Goal: Find contact information: Find contact information

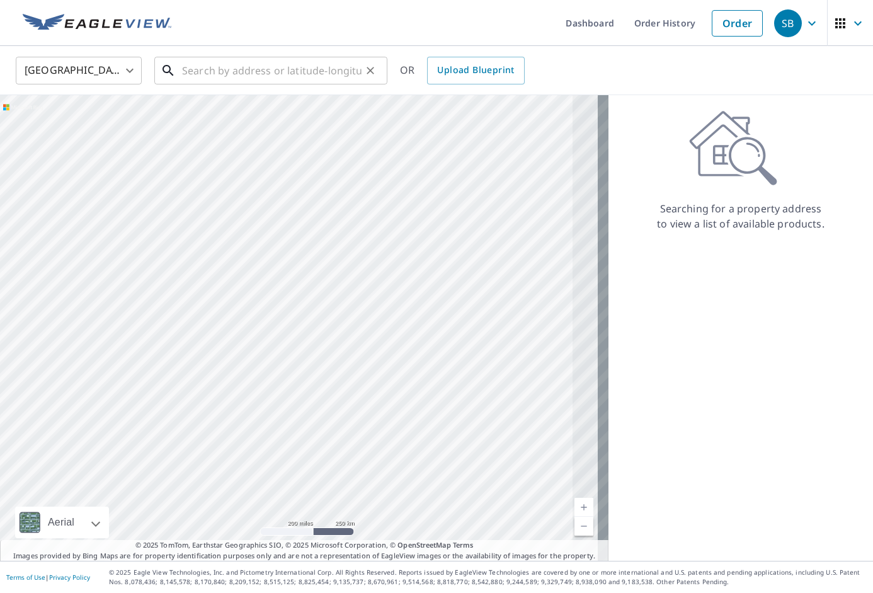
click at [259, 71] on input "text" at bounding box center [272, 70] width 180 height 35
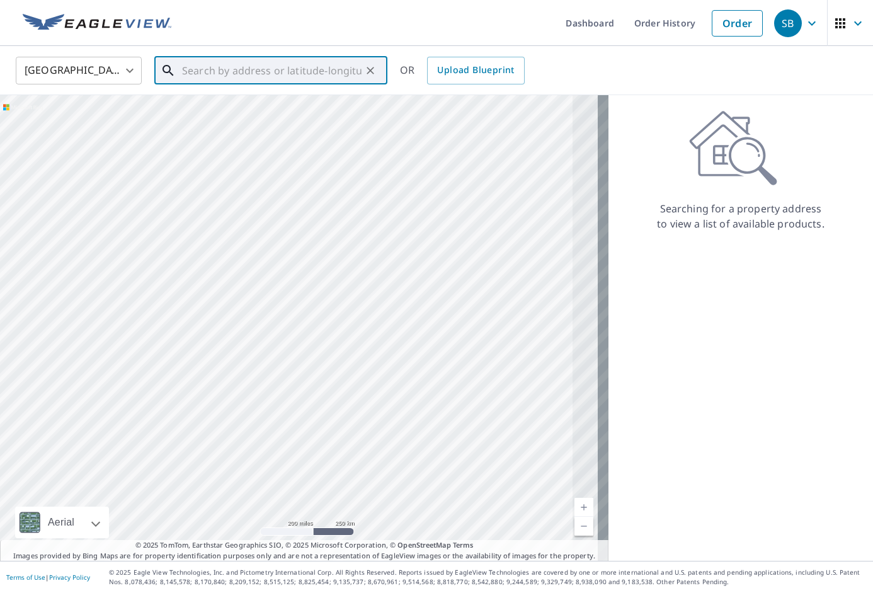
paste input "1542 Laurel Bluffs Dr"
click at [305, 100] on span "1542 Laurel Bluffs Dr" at bounding box center [279, 107] width 198 height 15
type input "1542 Laurel Bluffs Dr Hazelwood, MO 63042"
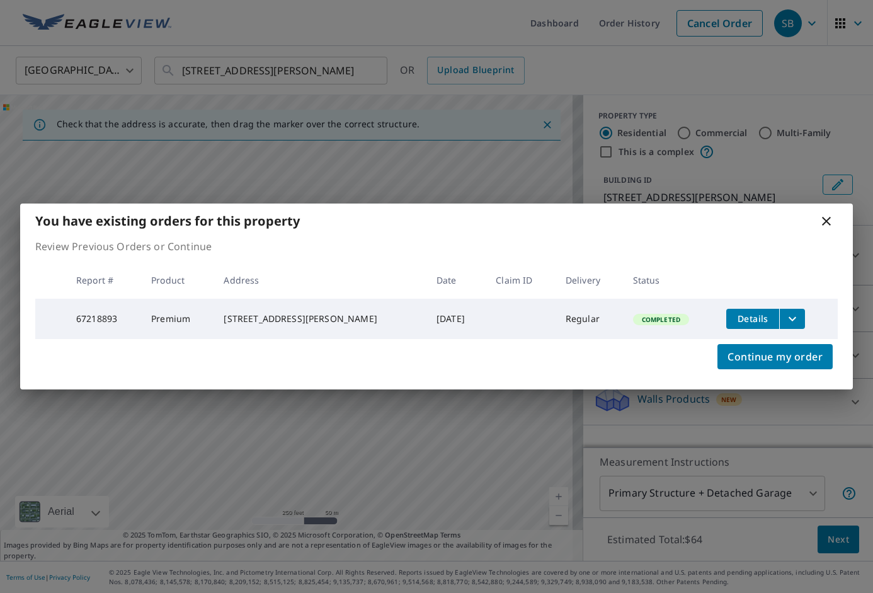
click at [369, 67] on div "You have existing orders for this property Review Previous Orders or Continue R…" at bounding box center [436, 296] width 873 height 593
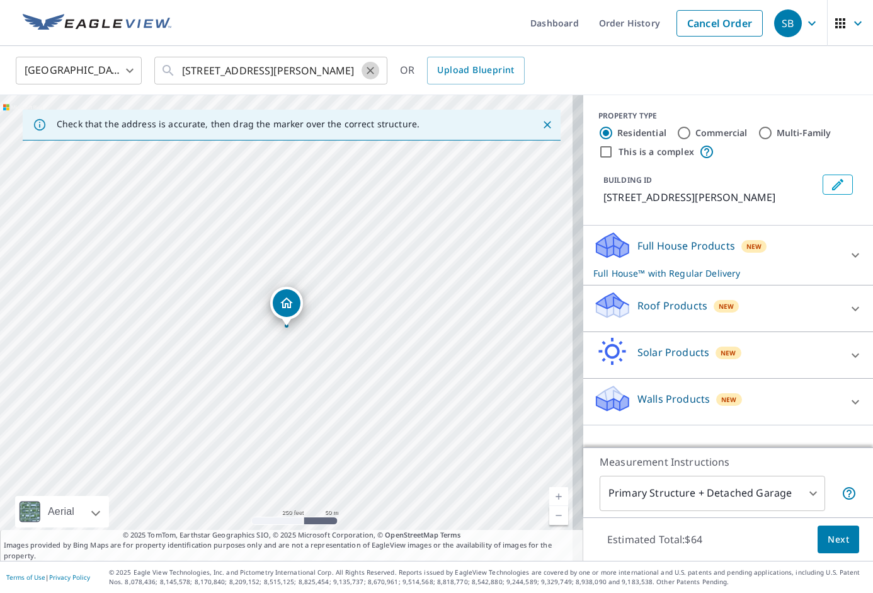
click at [369, 62] on button "Clear" at bounding box center [371, 71] width 18 height 18
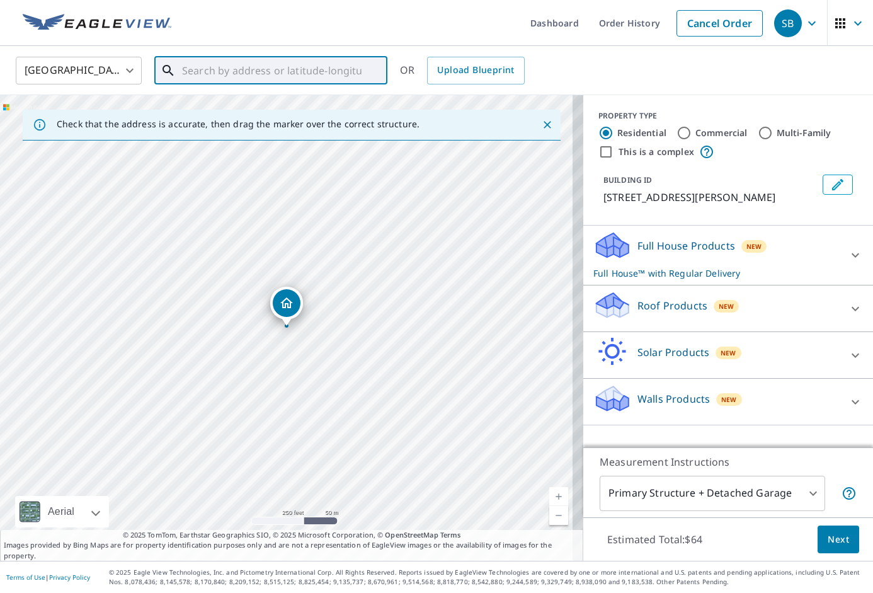
paste input "53 Woods Edge Ct"
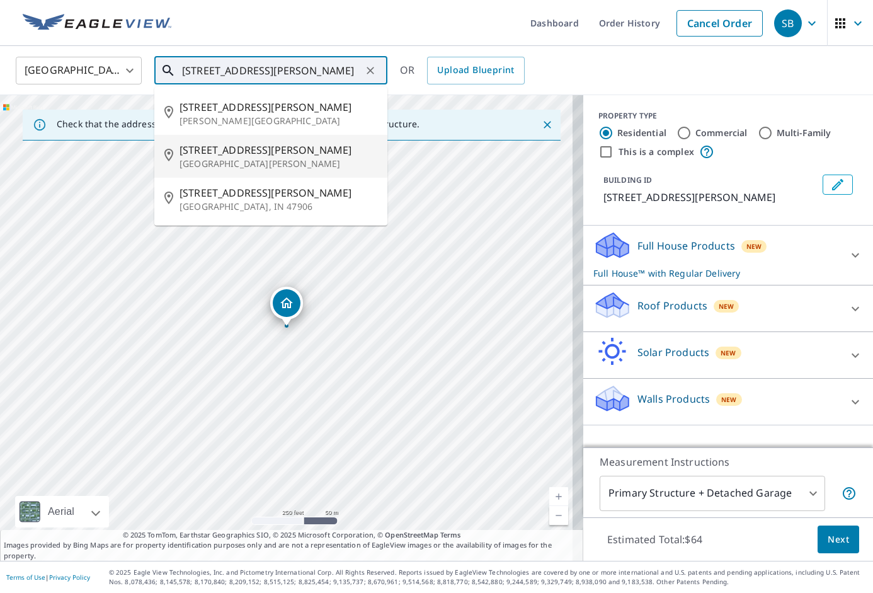
click at [317, 153] on span "53 Woods Edge Ct" at bounding box center [279, 149] width 198 height 15
type input "53 Woods Edge Ct Saint Charles, MO 63304"
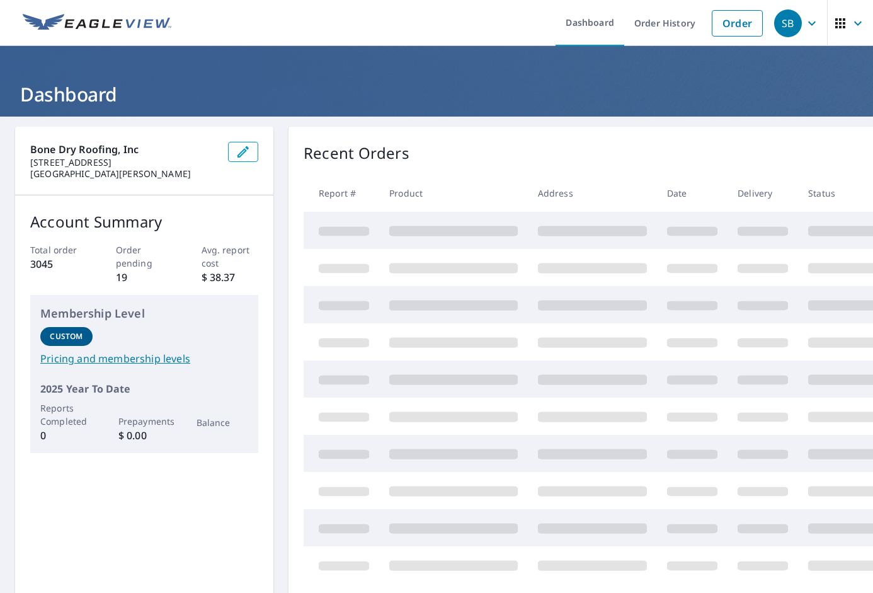
click at [791, 30] on div "SB" at bounding box center [788, 23] width 28 height 28
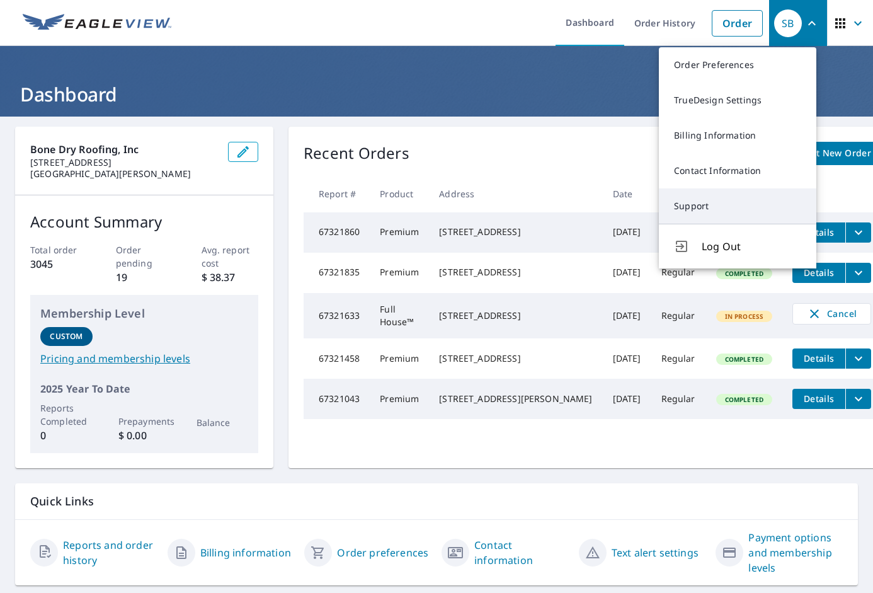
click at [754, 197] on link "Support" at bounding box center [738, 205] width 158 height 35
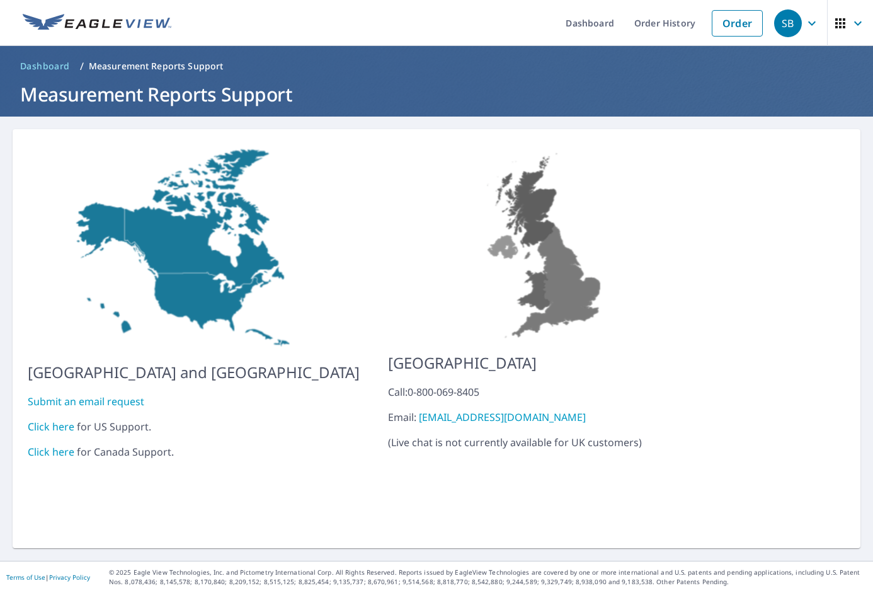
click at [73, 394] on link "Submit an email request" at bounding box center [86, 401] width 117 height 14
click at [55, 420] on link "Click here" at bounding box center [51, 427] width 47 height 14
click at [781, 24] on div "SB" at bounding box center [788, 23] width 28 height 28
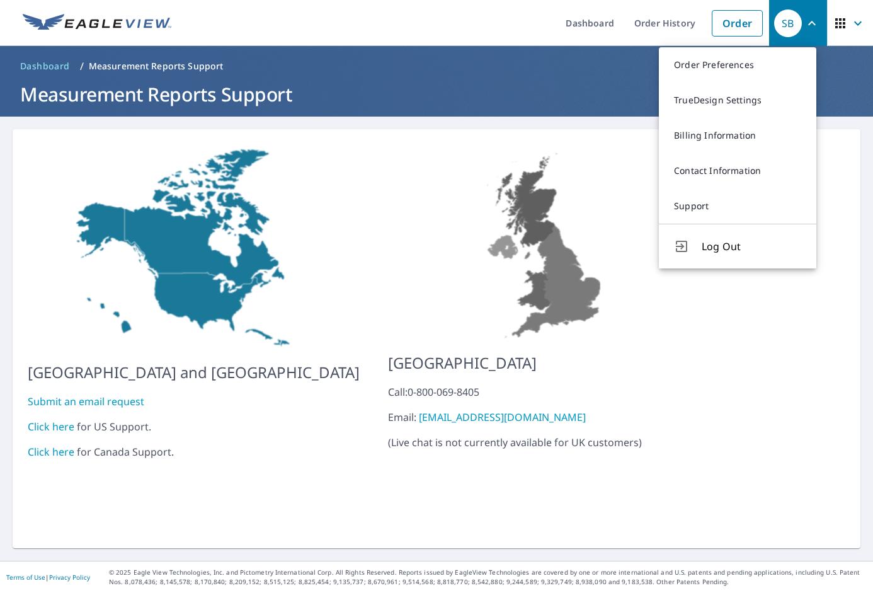
click at [844, 31] on span "button" at bounding box center [850, 23] width 35 height 30
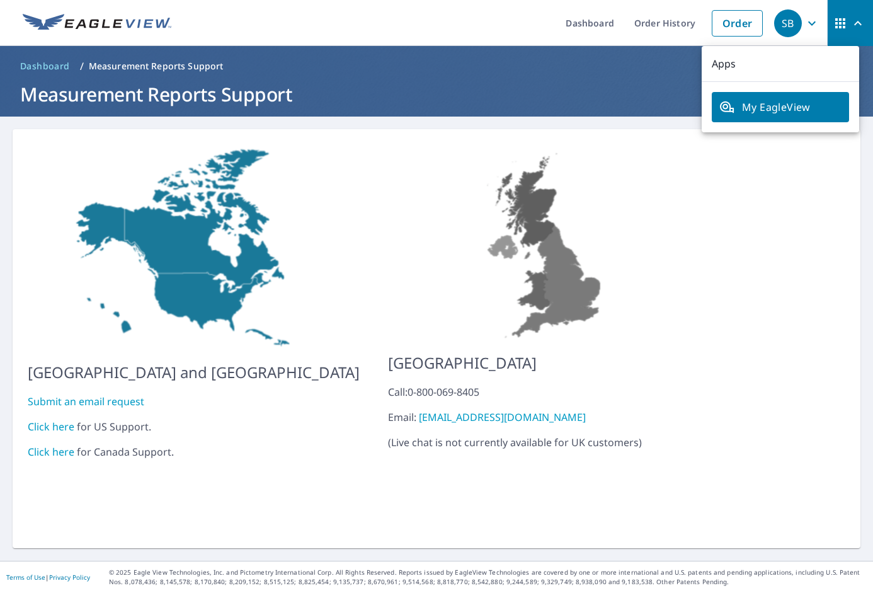
click at [805, 20] on icon "button" at bounding box center [812, 23] width 15 height 15
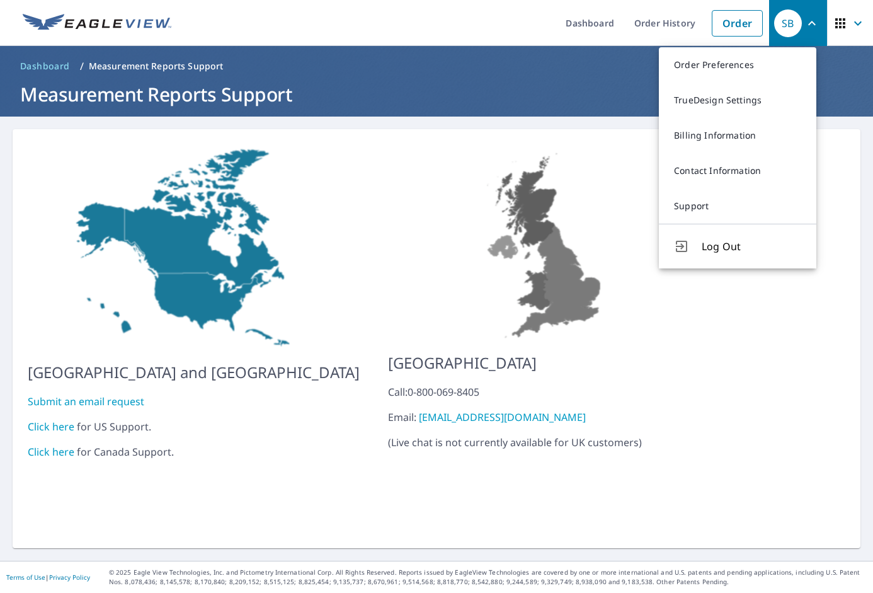
click at [59, 421] on link "Click here" at bounding box center [51, 427] width 47 height 14
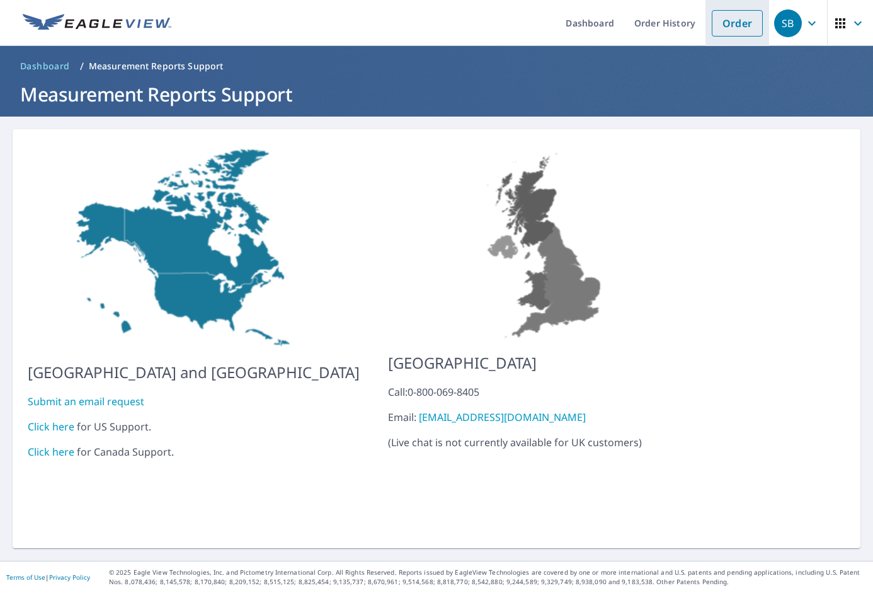
click at [712, 30] on link "Order" at bounding box center [737, 23] width 51 height 26
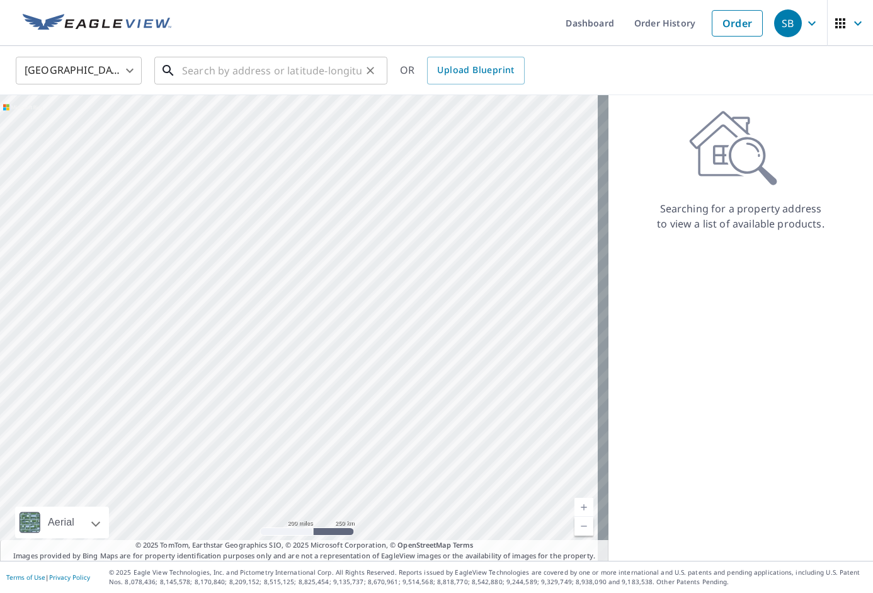
click at [265, 75] on input "text" at bounding box center [272, 70] width 180 height 35
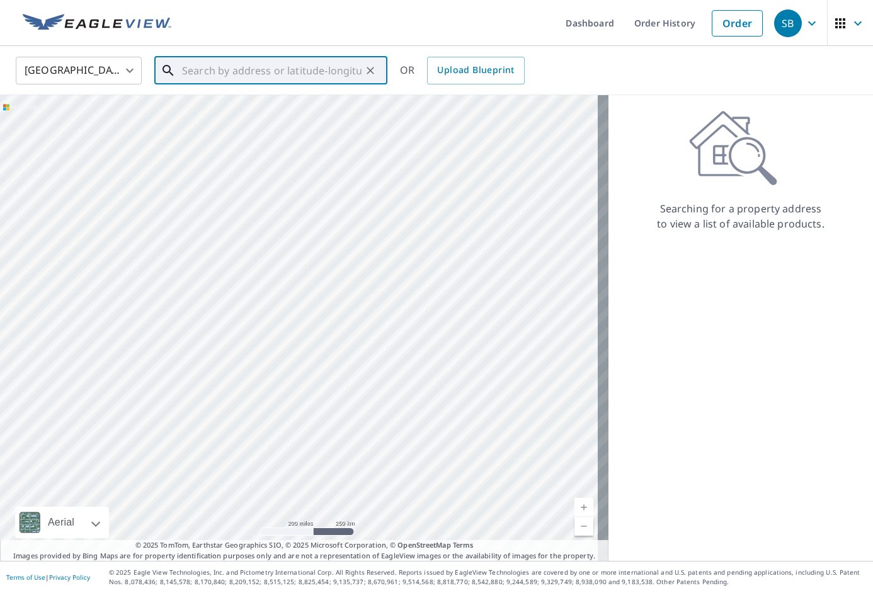
paste input "1542 Laurel Bluffs Dr"
click at [246, 115] on p "Hazelwood, MO 63042" at bounding box center [279, 121] width 198 height 13
type input "1542 Laurel Bluffs Dr Hazelwood, MO 63042"
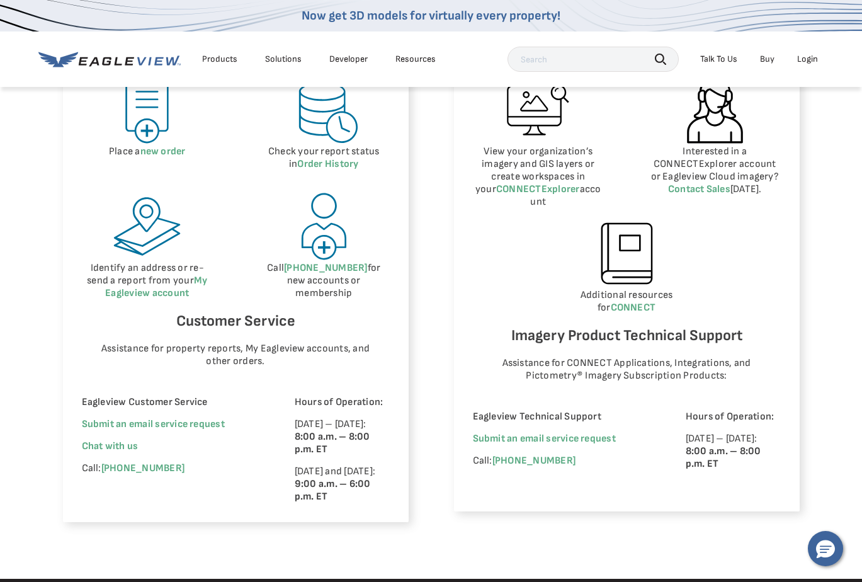
scroll to position [651, 0]
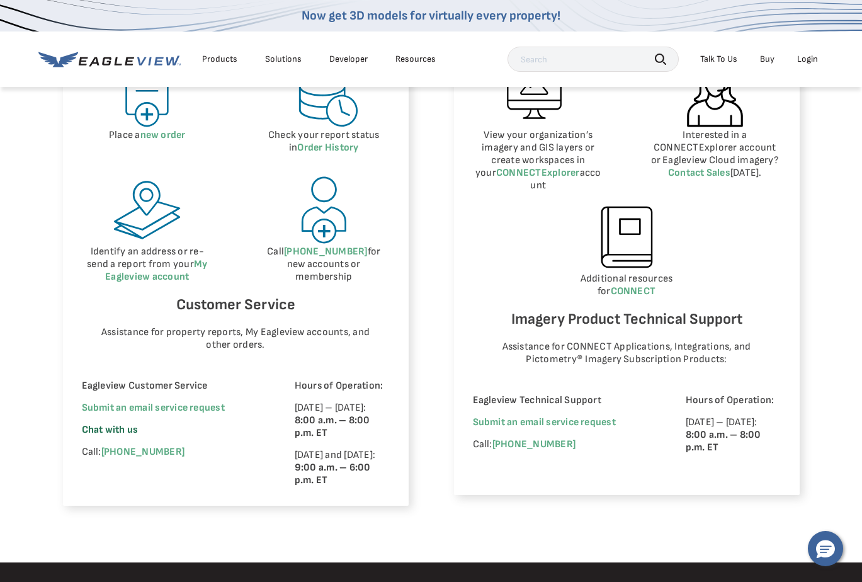
click at [125, 433] on span "Chat with us" at bounding box center [110, 430] width 57 height 12
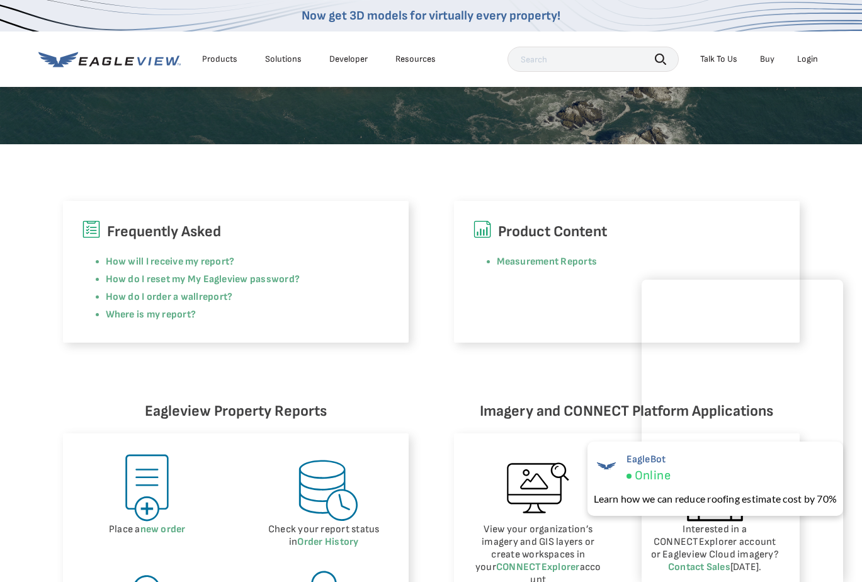
scroll to position [252, 0]
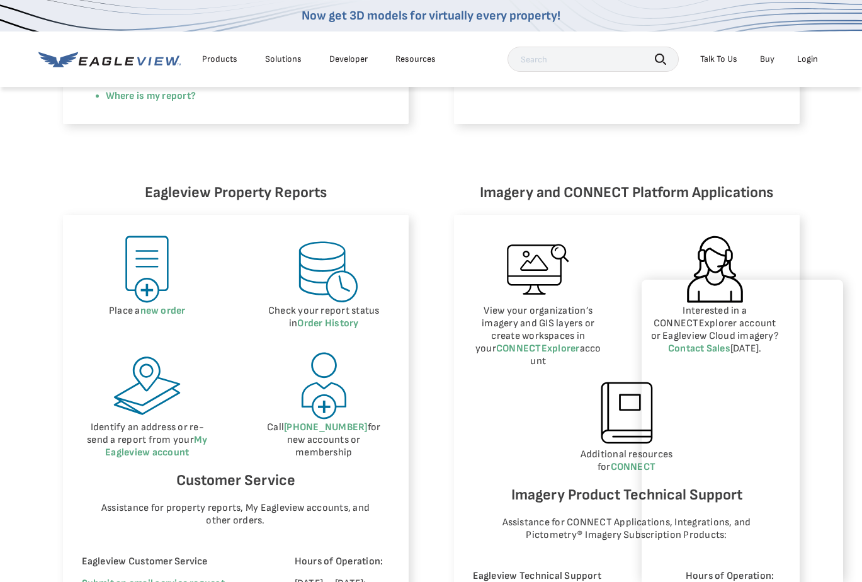
scroll to position [567, 0]
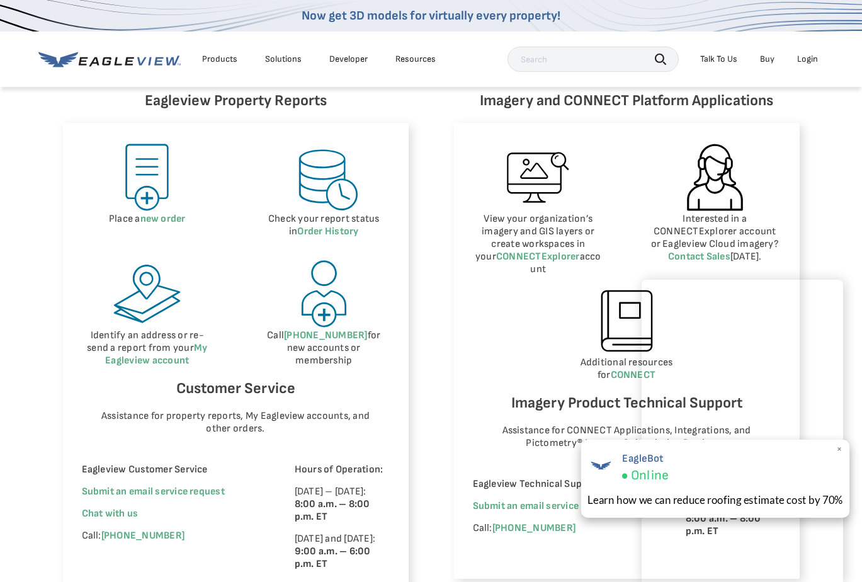
click at [837, 447] on span "×" at bounding box center [840, 449] width 7 height 13
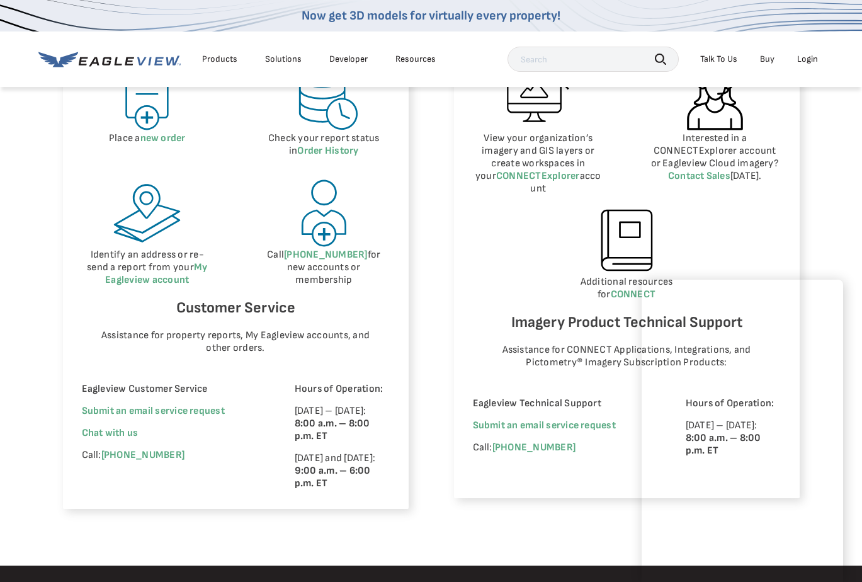
scroll to position [651, 0]
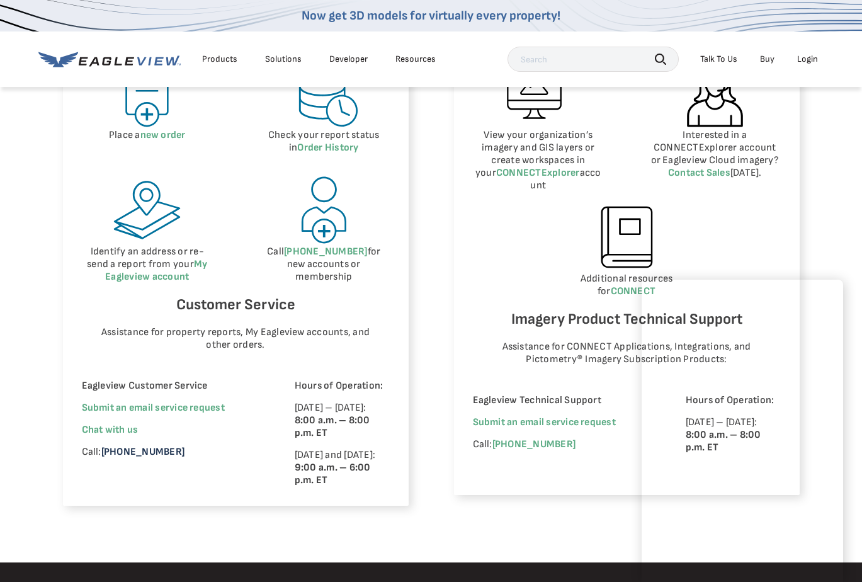
click at [129, 454] on link "[PHONE_NUMBER]" at bounding box center [142, 452] width 83 height 12
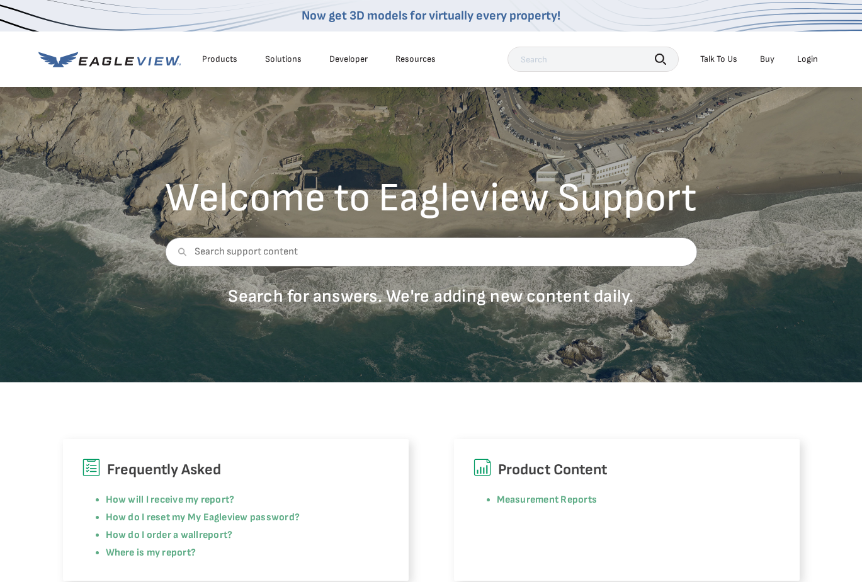
scroll to position [0, 0]
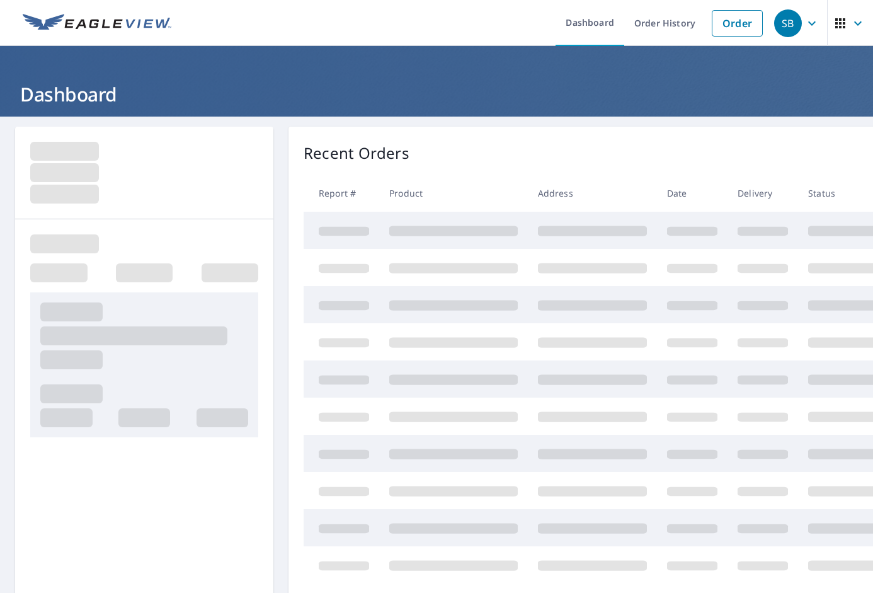
click at [808, 25] on icon "button" at bounding box center [812, 23] width 15 height 15
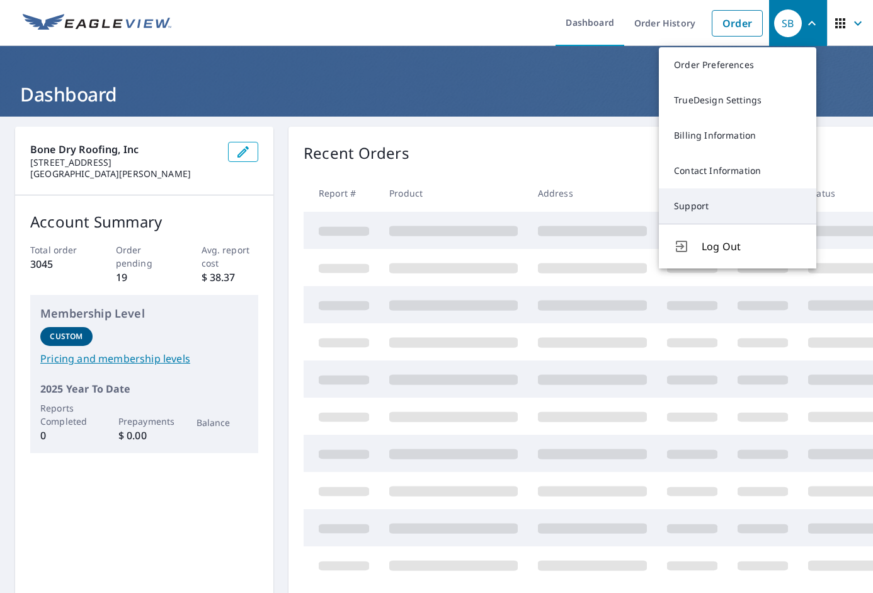
click at [725, 200] on link "Support" at bounding box center [738, 205] width 158 height 35
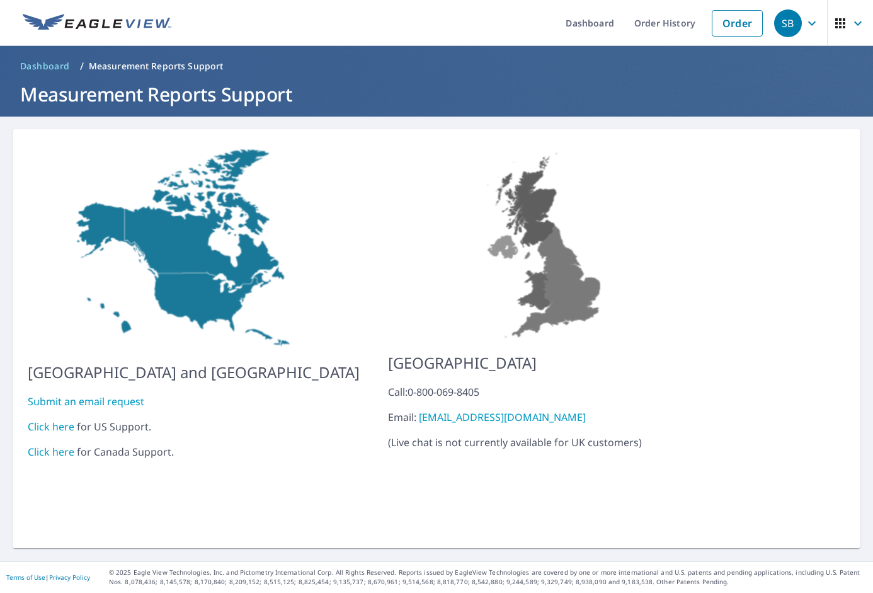
click at [56, 420] on link "Click here" at bounding box center [51, 427] width 47 height 14
click at [49, 421] on link "Click here" at bounding box center [51, 427] width 47 height 14
click at [796, 33] on span "SB" at bounding box center [798, 23] width 48 height 30
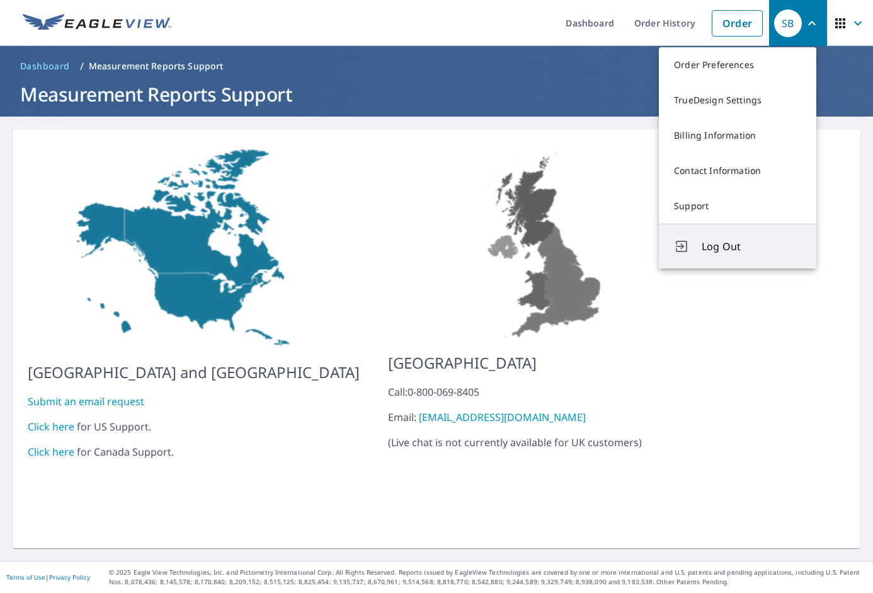
click at [713, 239] on span "Log Out" at bounding box center [752, 246] width 100 height 15
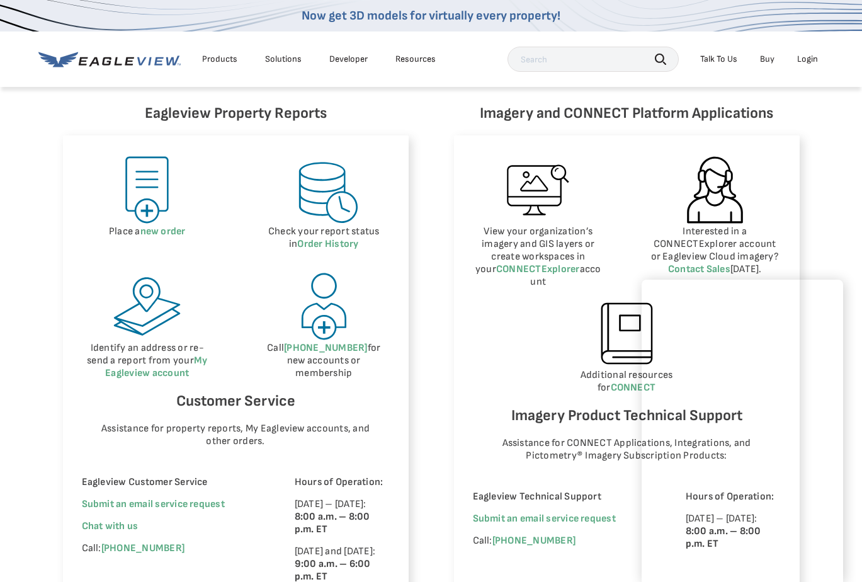
scroll to position [546, 0]
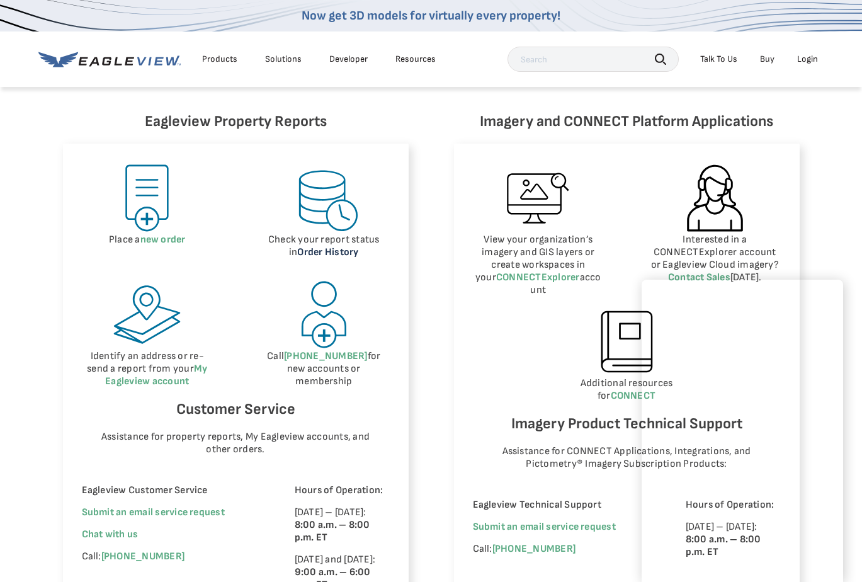
click at [311, 256] on link "Order History" at bounding box center [327, 252] width 61 height 12
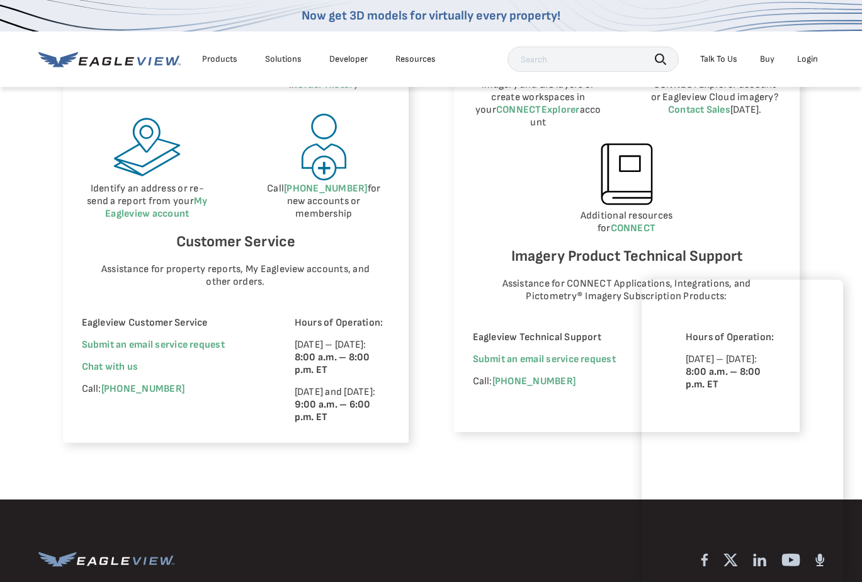
scroll to position [693, 0]
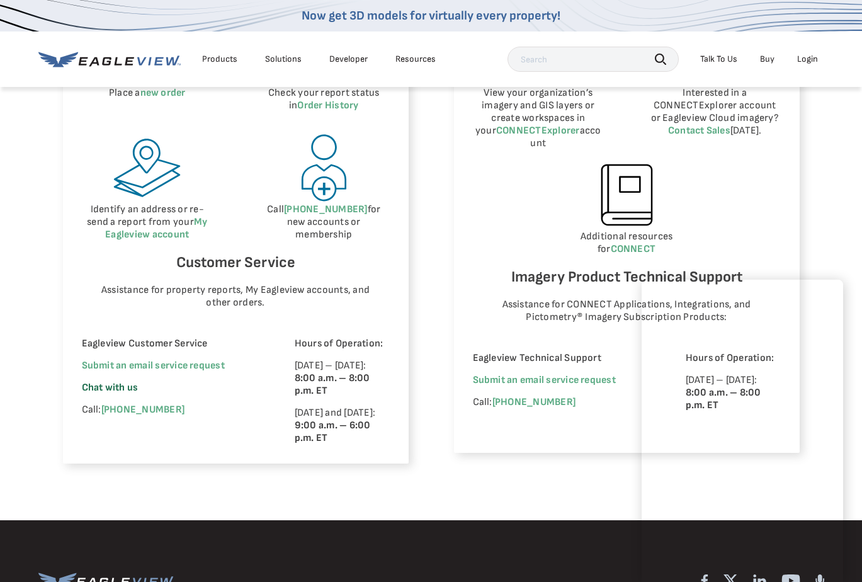
click at [93, 389] on span "Chat with us" at bounding box center [110, 388] width 57 height 12
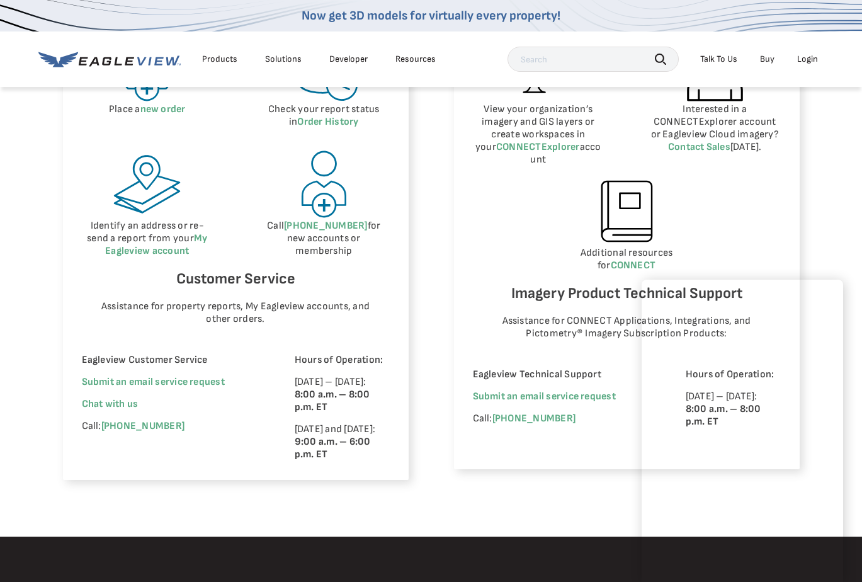
scroll to position [672, 0]
